Goal: Task Accomplishment & Management: Use online tool/utility

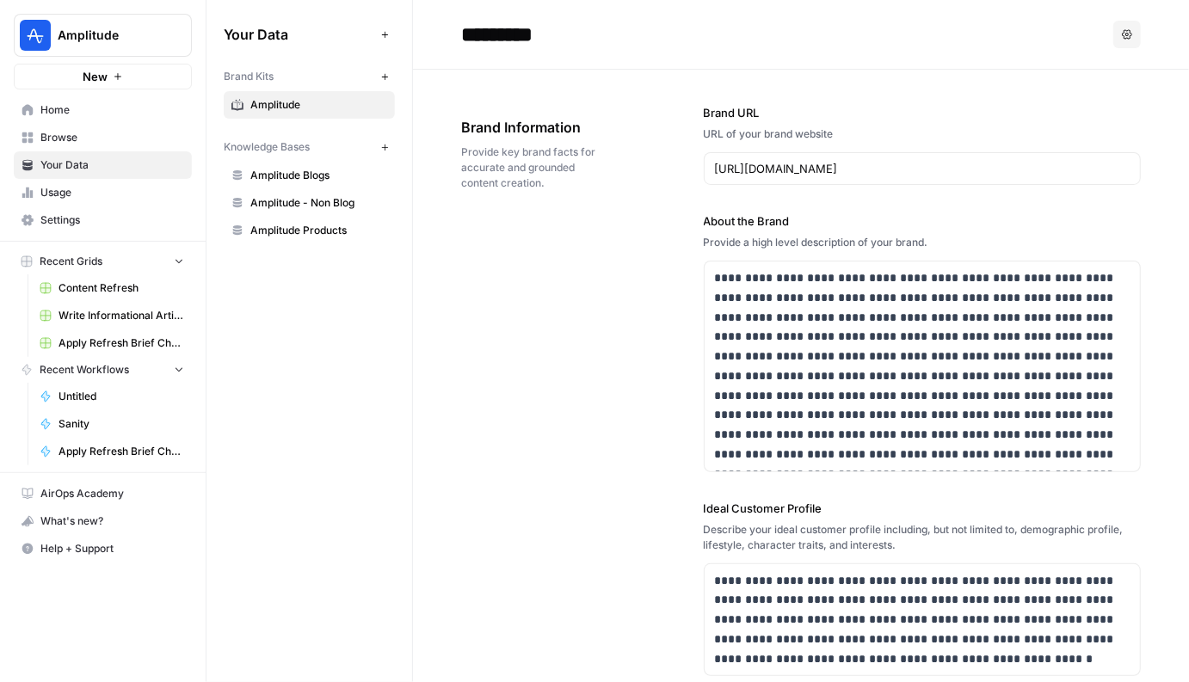
scroll to position [3213, 0]
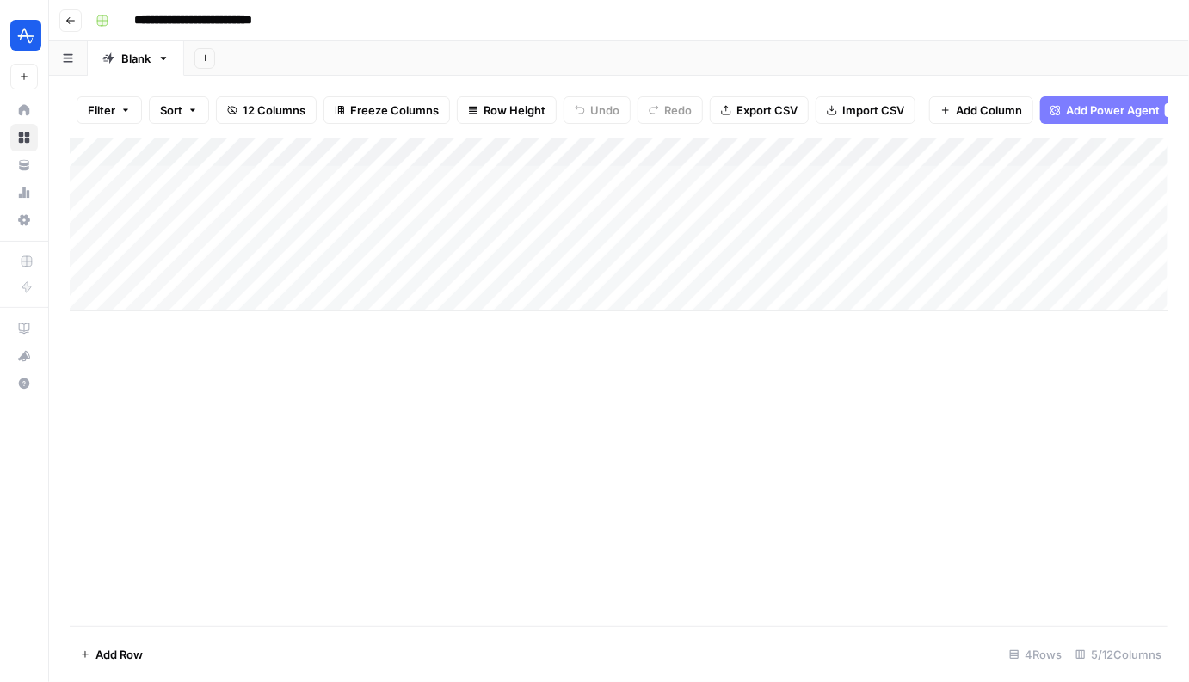
scroll to position [0, 139]
click at [876, 180] on div "Add Column" at bounding box center [619, 225] width 1098 height 174
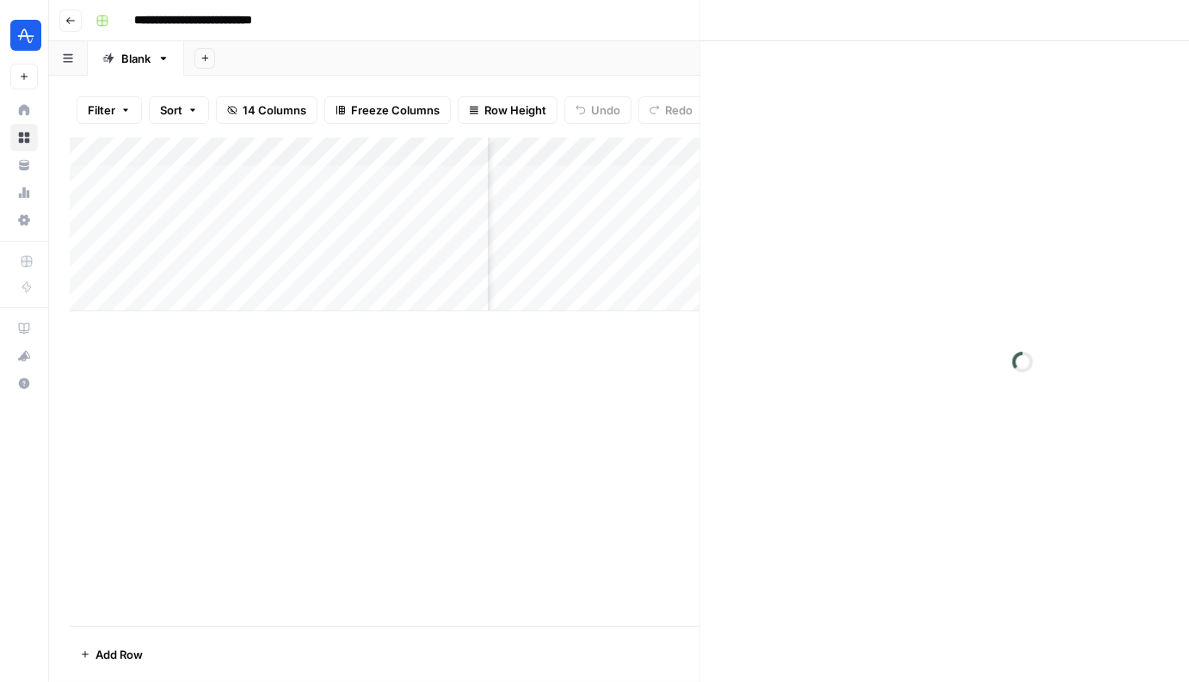
scroll to position [0, 586]
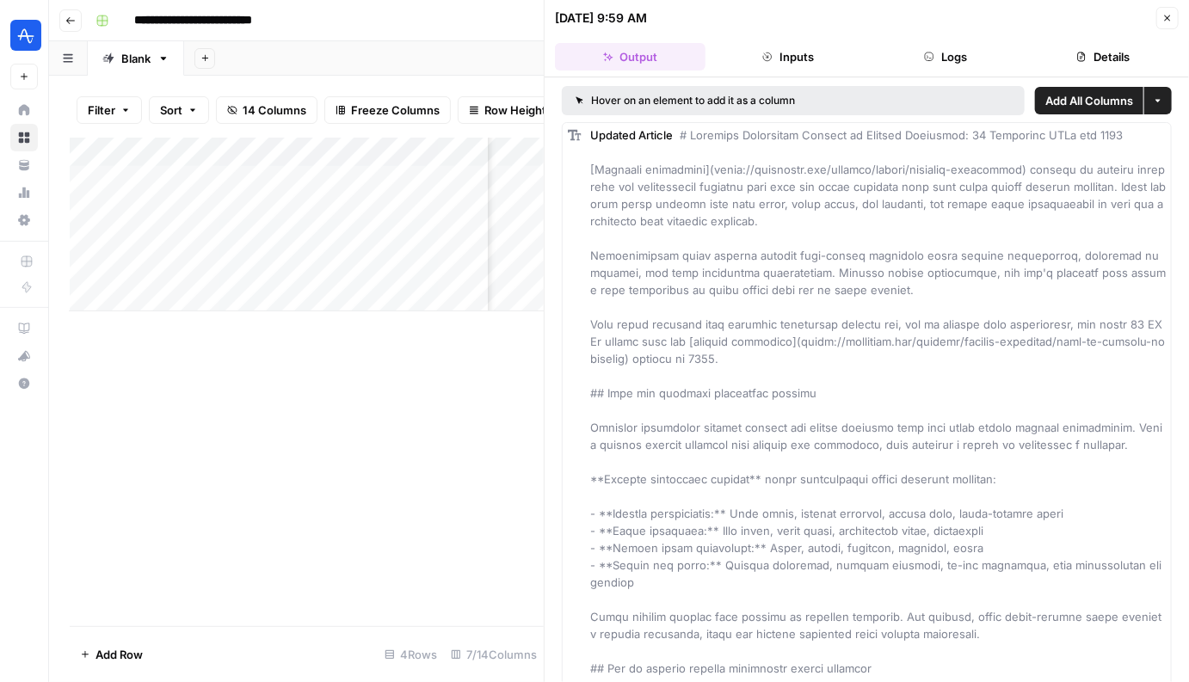
click at [1170, 20] on icon "button" at bounding box center [1167, 18] width 10 height 10
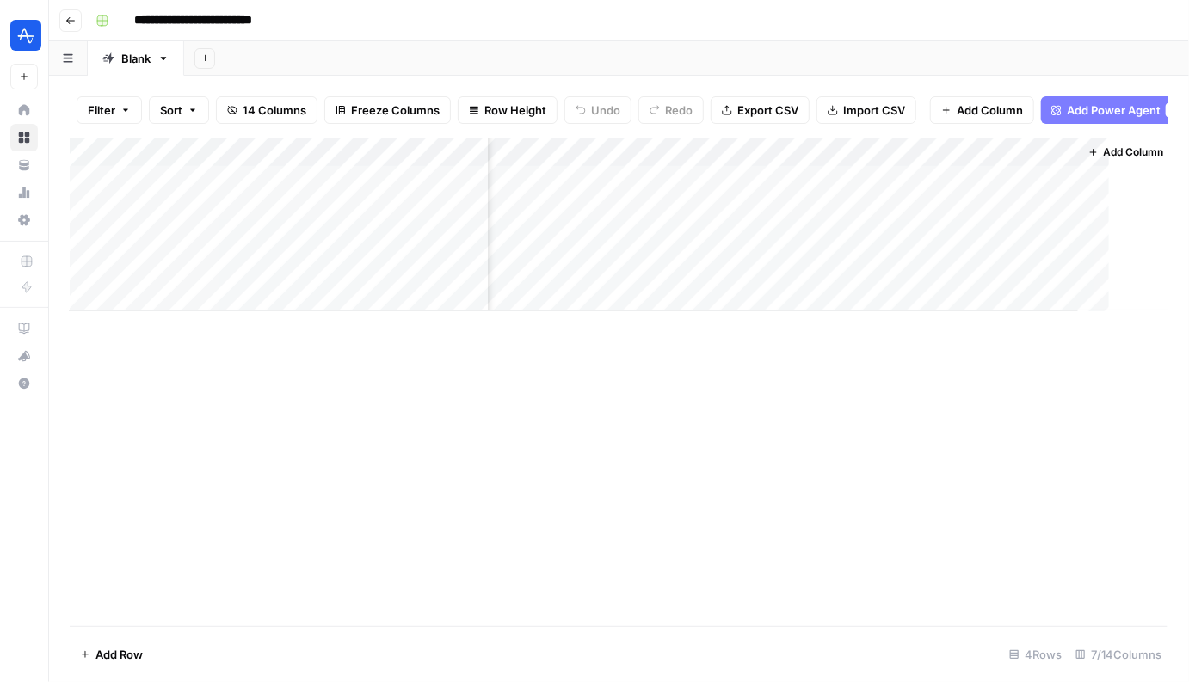
scroll to position [0, 571]
click at [1071, 109] on span "Add Power Agent" at bounding box center [1113, 109] width 94 height 17
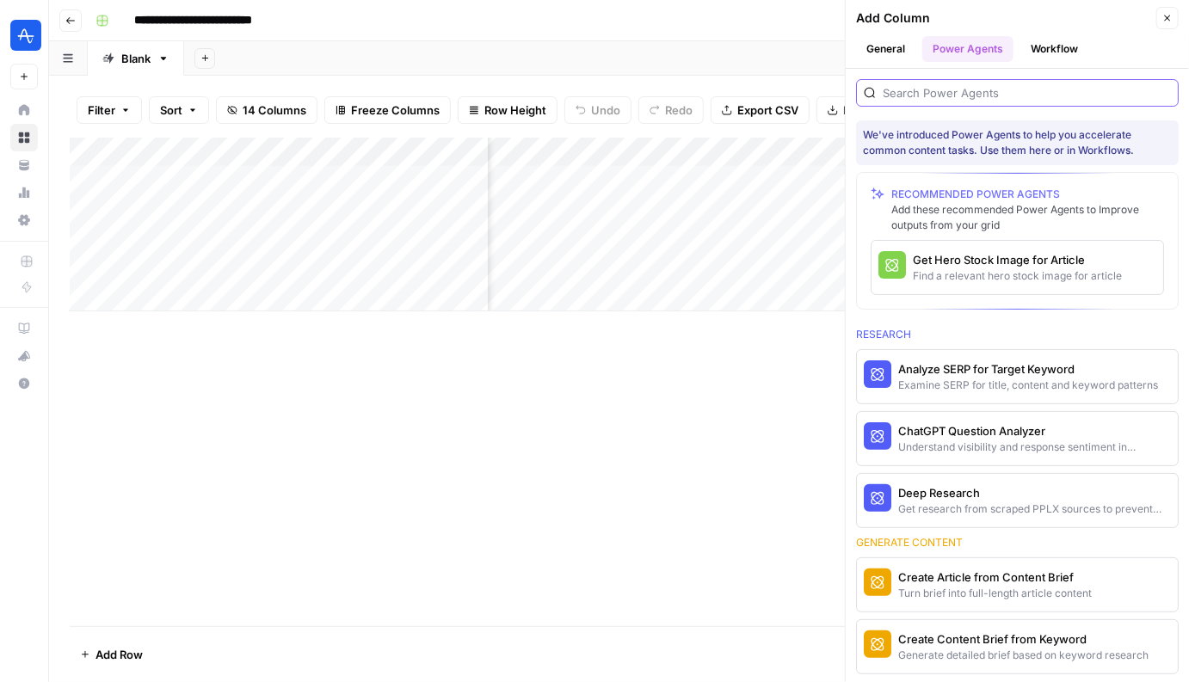
click at [956, 90] on input "search" at bounding box center [1026, 92] width 288 height 17
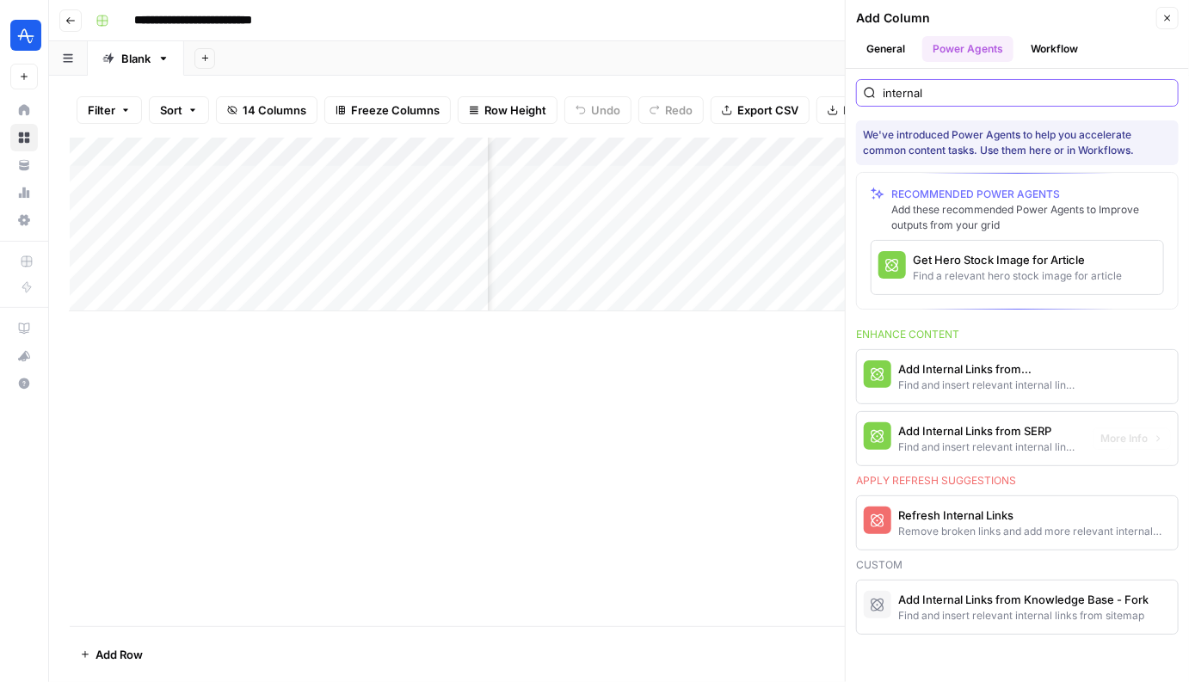
type input "internal"
click at [988, 378] on div "Find and insert relevant internal links from sitemap" at bounding box center [988, 385] width 181 height 15
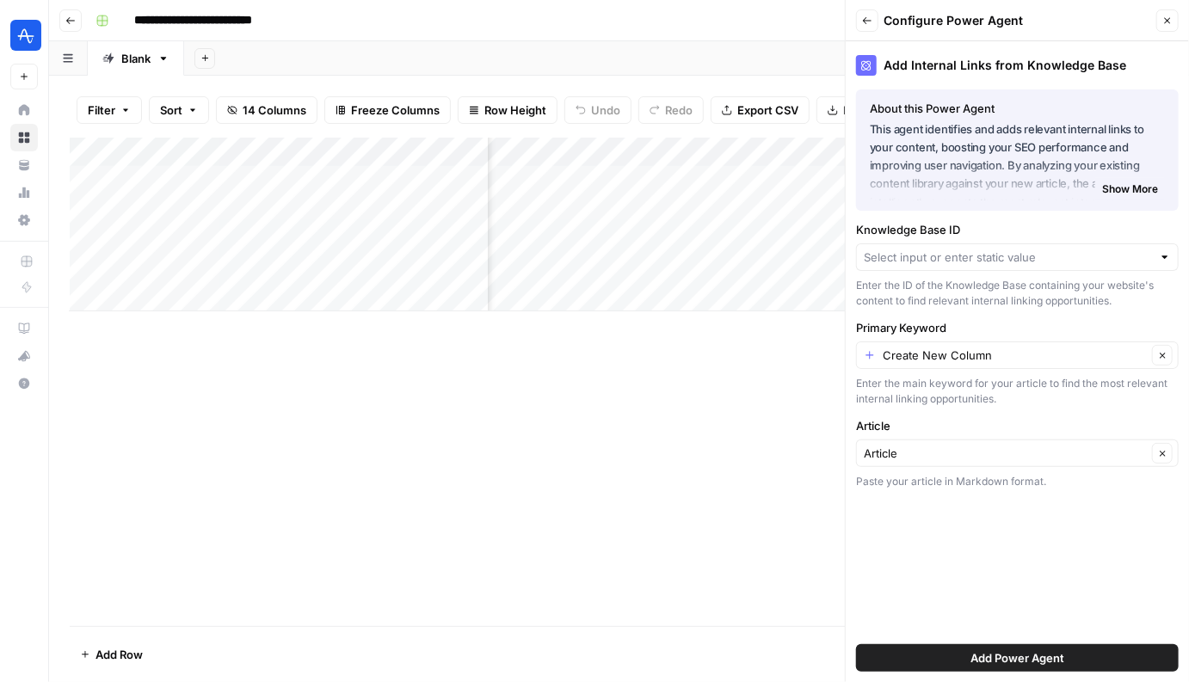
click at [1166, 29] on button "Close" at bounding box center [1167, 20] width 22 height 22
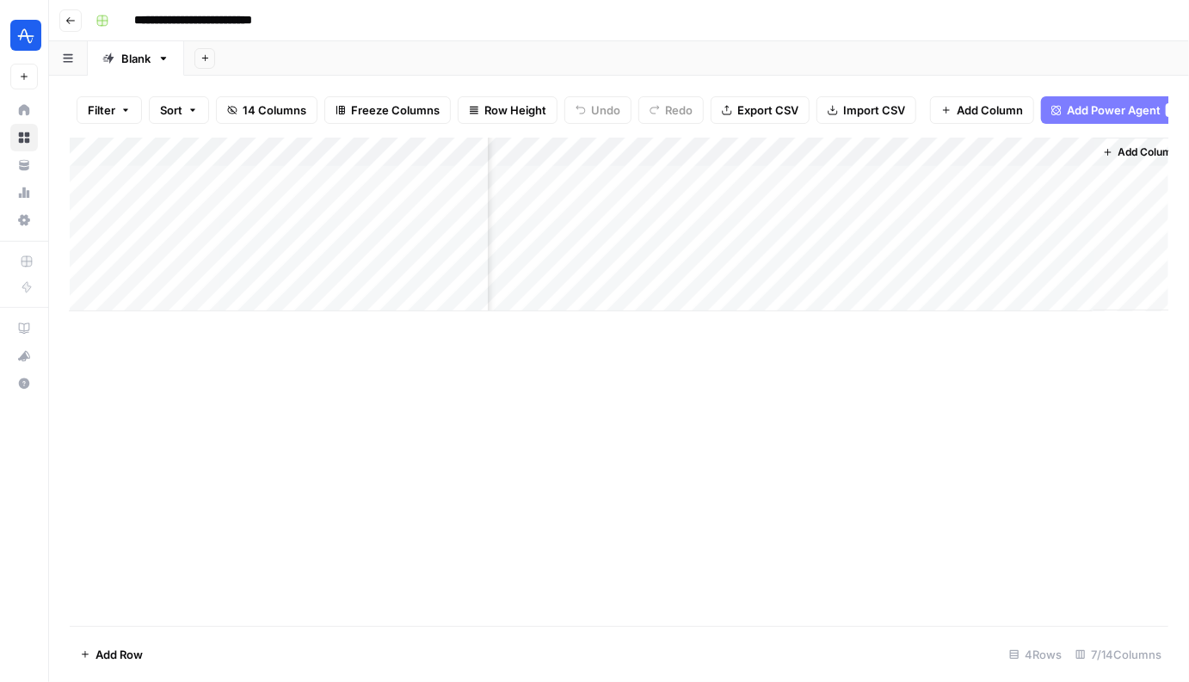
click at [879, 180] on div "Add Column" at bounding box center [619, 225] width 1098 height 174
click at [896, 154] on div "Add Column" at bounding box center [619, 225] width 1098 height 174
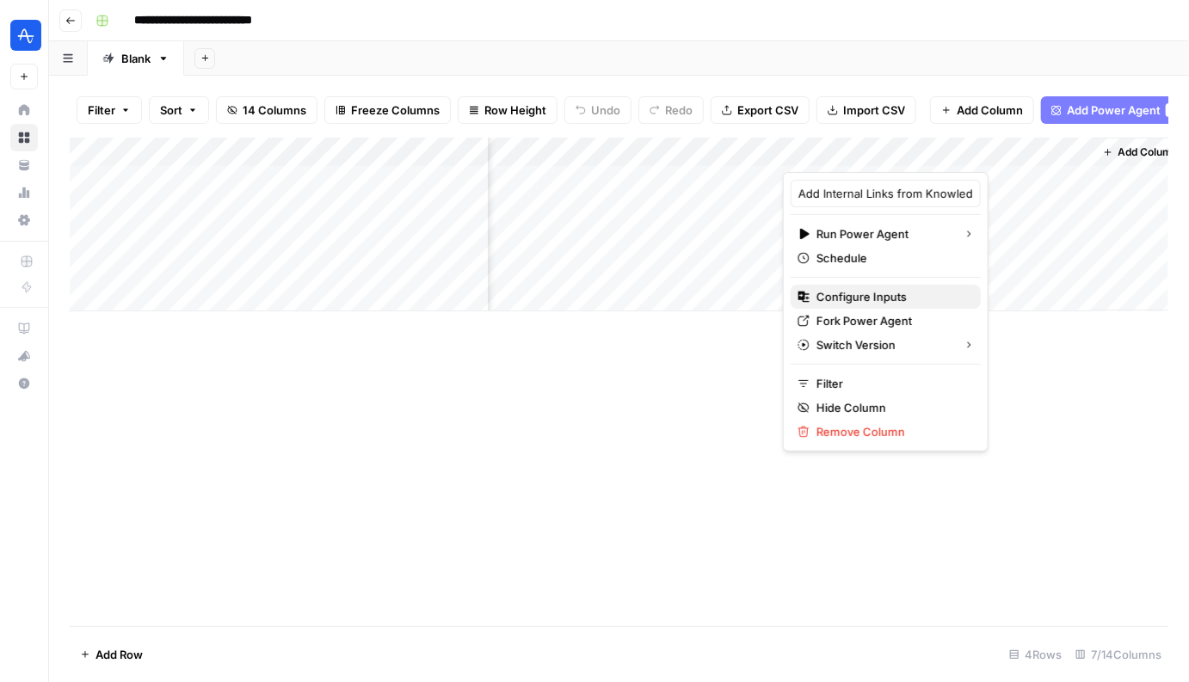
click at [849, 299] on span "Configure Inputs" at bounding box center [891, 296] width 151 height 17
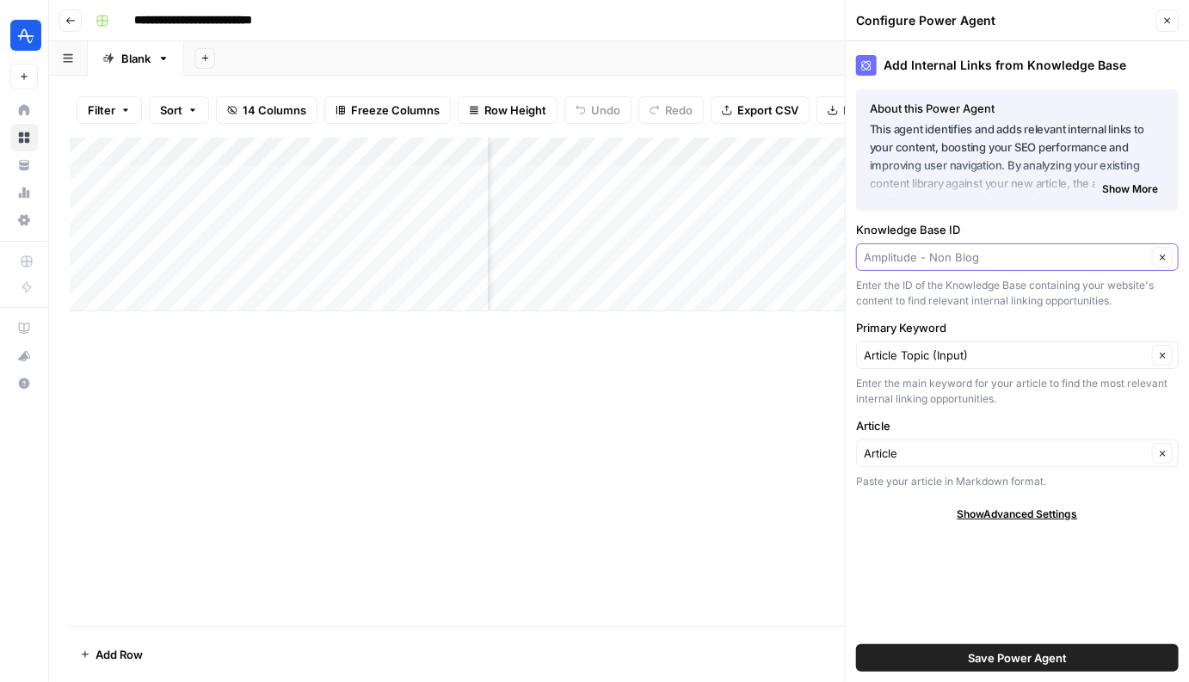
click at [986, 252] on input "Knowledge Base ID" at bounding box center [1005, 257] width 283 height 17
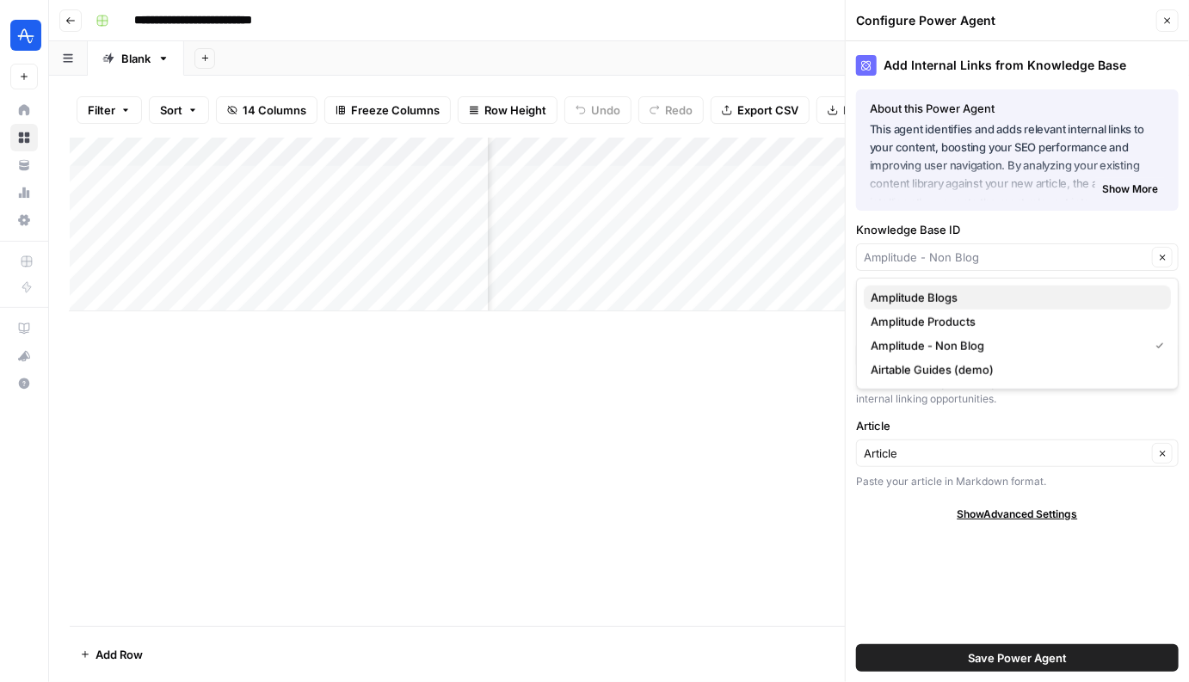
click at [966, 298] on span "Amplitude Blogs" at bounding box center [1013, 297] width 286 height 17
type input "Amplitude Blogs"
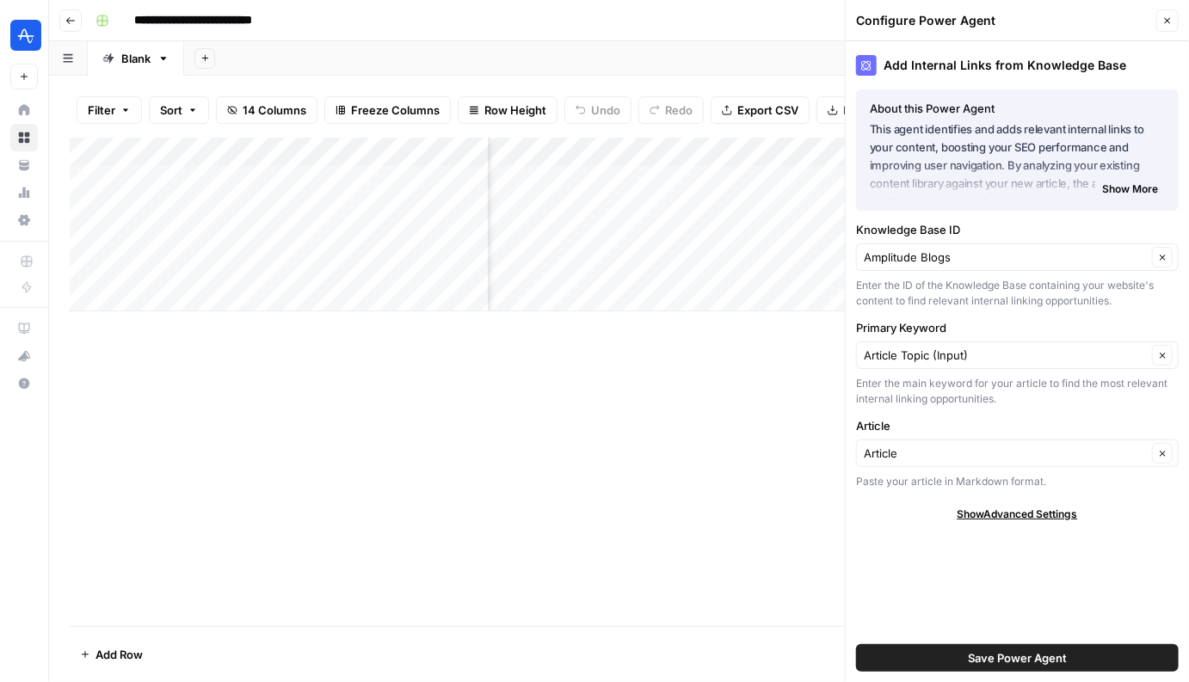
click at [792, 394] on div "Add Column" at bounding box center [619, 382] width 1098 height 489
click at [1166, 13] on button "Close" at bounding box center [1167, 20] width 22 height 22
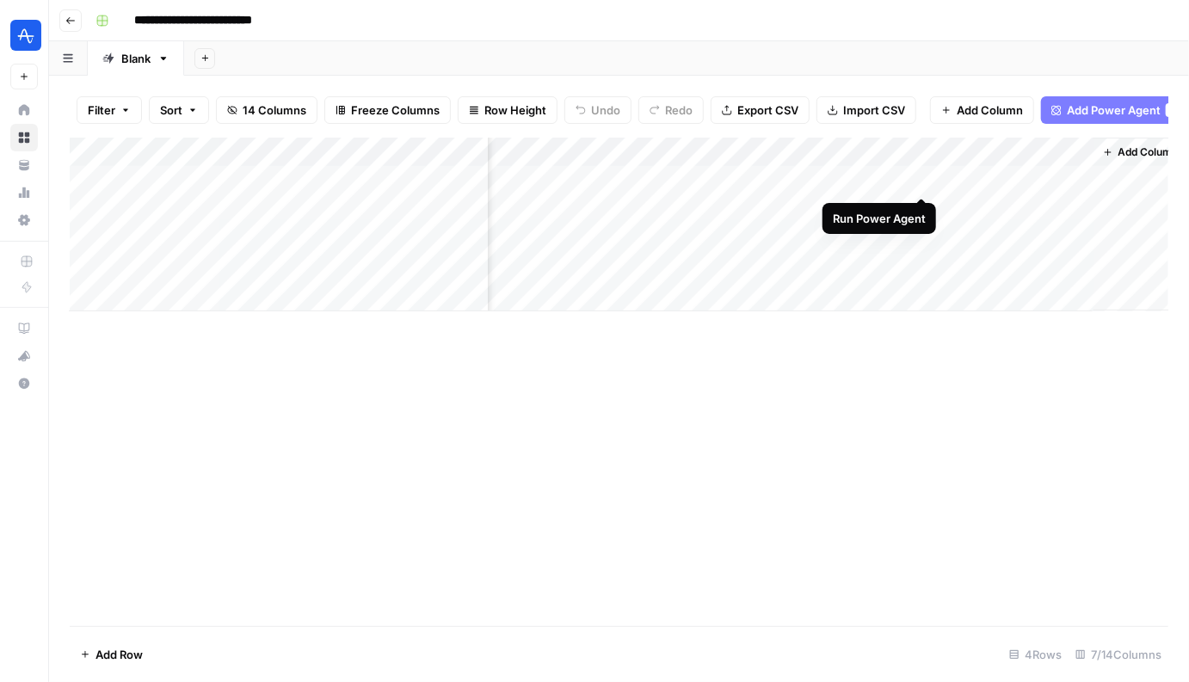
click at [918, 184] on div "Add Column" at bounding box center [619, 225] width 1098 height 174
